Goal: Book appointment/travel/reservation

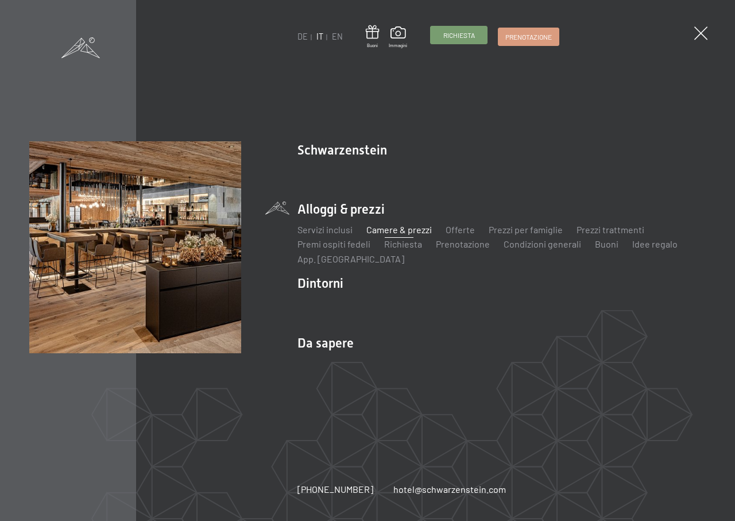
click at [468, 38] on span "Richiesta" at bounding box center [459, 35] width 32 height 10
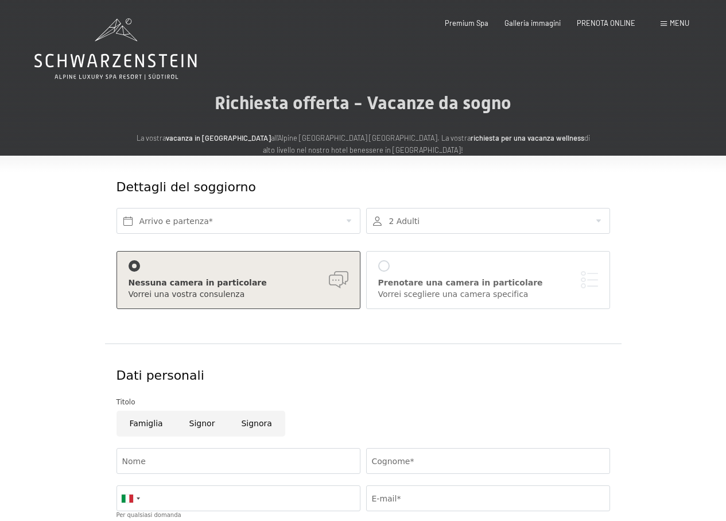
click at [202, 424] on input "Signor" at bounding box center [202, 424] width 52 height 26
radio input "true"
click at [181, 453] on input "Nome" at bounding box center [239, 461] width 244 height 26
type input "FABIO"
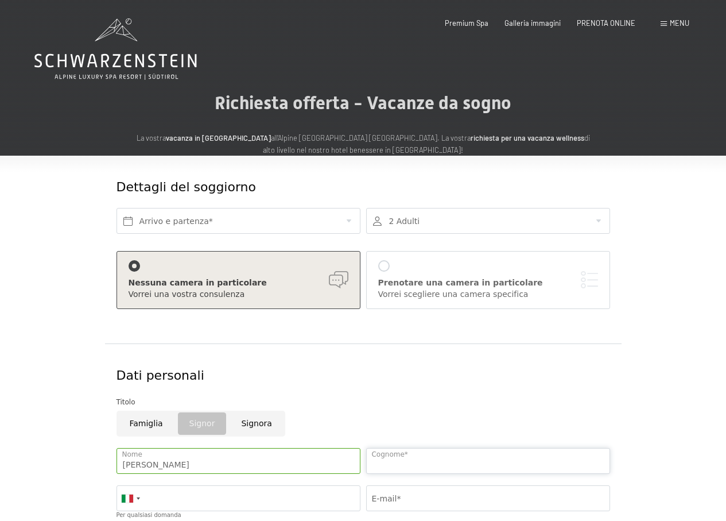
click at [395, 456] on input "Cognome*" at bounding box center [488, 461] width 244 height 26
click at [158, 219] on input "text" at bounding box center [239, 221] width 244 height 26
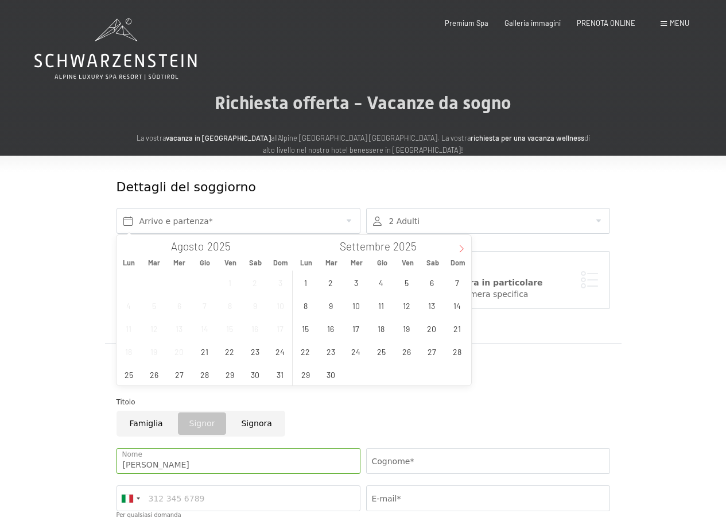
click at [462, 252] on icon at bounding box center [462, 249] width 8 height 8
click at [432, 284] on span "6" at bounding box center [432, 282] width 22 height 22
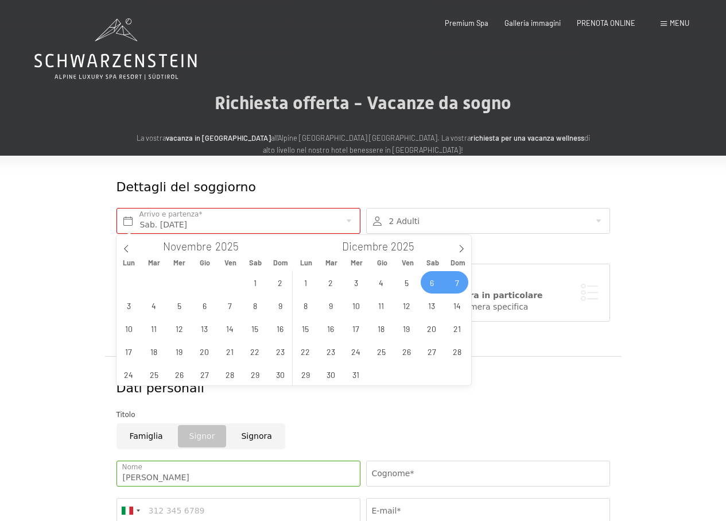
click at [459, 284] on span "7" at bounding box center [457, 282] width 22 height 22
type input "Sab. 06/12/2025 - Dom. 07/12/2025"
type input "2026"
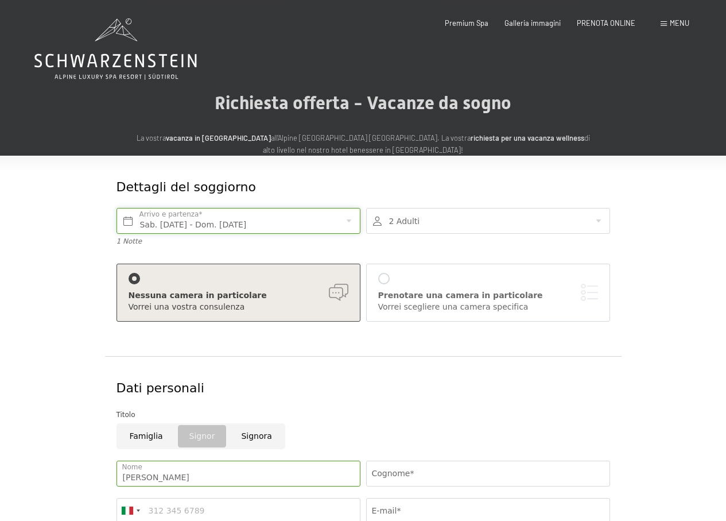
click at [327, 227] on input "Sab. 06/12/2025 - Dom. 07/12/2025" at bounding box center [239, 221] width 244 height 26
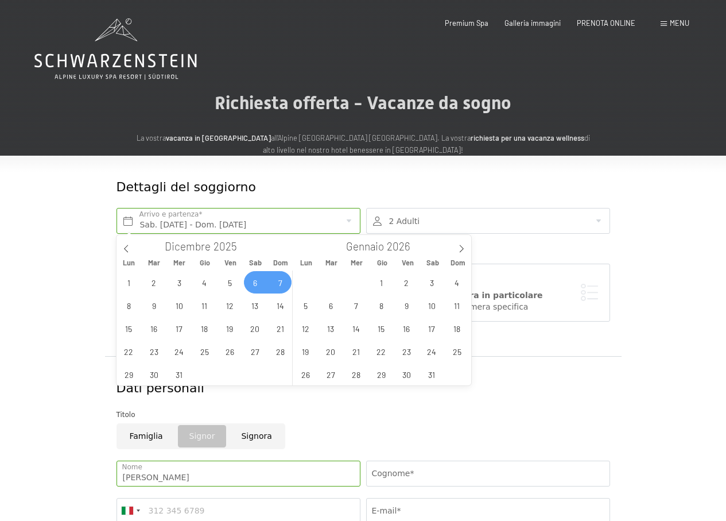
click at [284, 282] on span "7" at bounding box center [280, 282] width 22 height 22
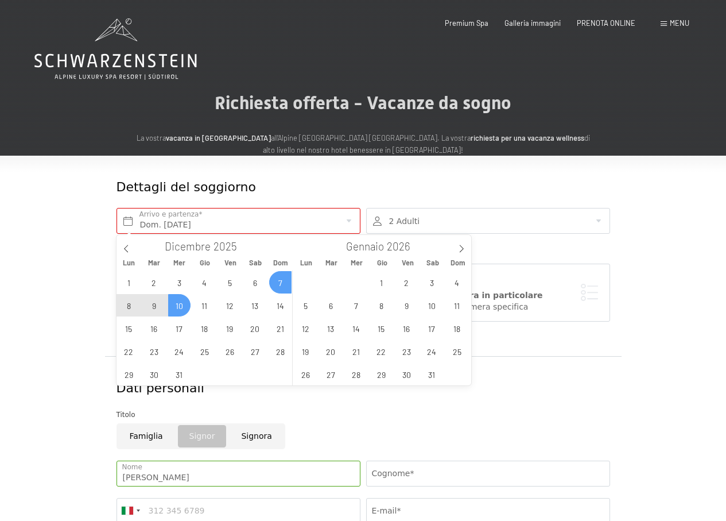
click at [177, 308] on span "10" at bounding box center [179, 305] width 22 height 22
type input "Dom. 07/12/2025 - Mer. 10/12/2025"
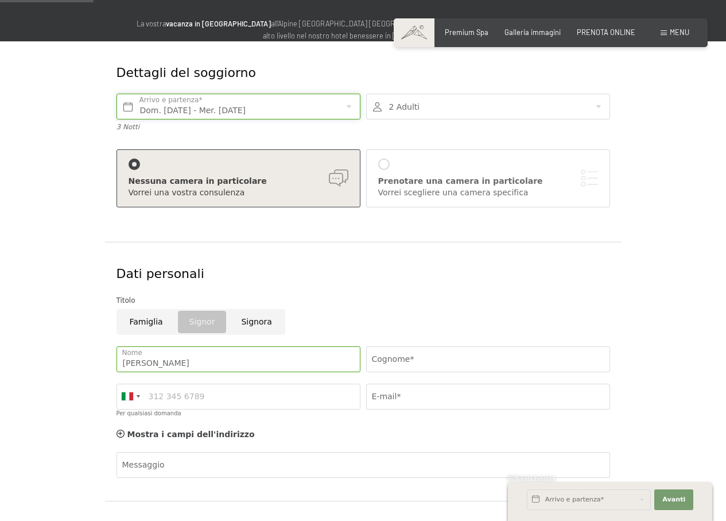
scroll to position [115, 0]
click at [397, 360] on input "Cognome*" at bounding box center [488, 359] width 244 height 26
type input "RAGAZZINI"
click at [165, 395] on input "Per qualsiasi domanda" at bounding box center [239, 396] width 244 height 26
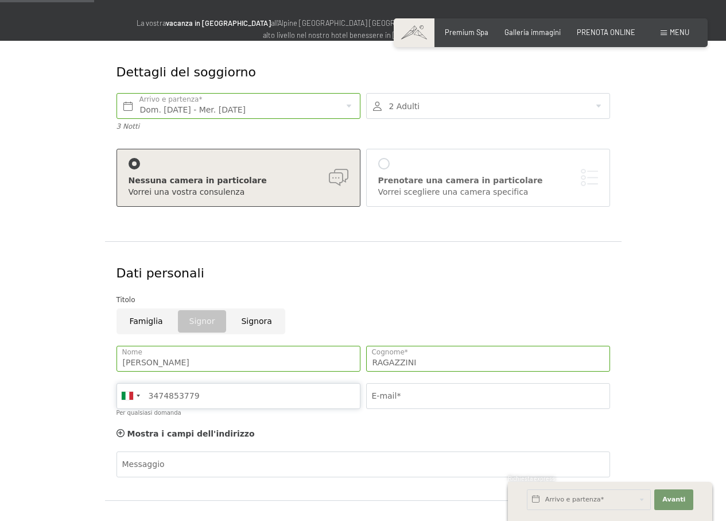
type input "3474853779"
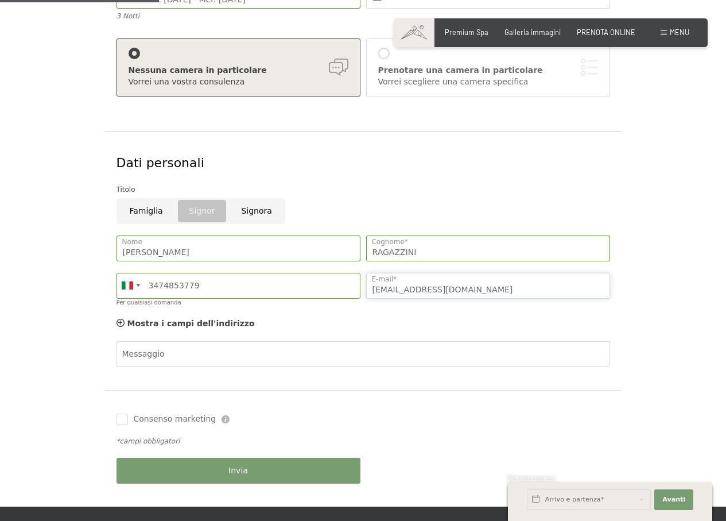
scroll to position [230, 0]
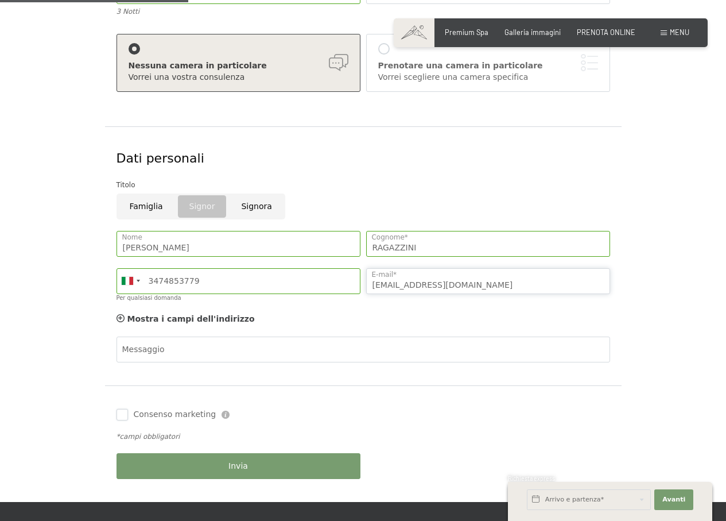
type input "FABIO.RAGAZZINI78@GMAIL.COM"
click at [122, 414] on input "Consenso marketing" at bounding box center [122, 414] width 11 height 11
checkbox input "true"
click at [302, 463] on button "Invia" at bounding box center [239, 466] width 244 height 26
